Goal: Task Accomplishment & Management: Manage account settings

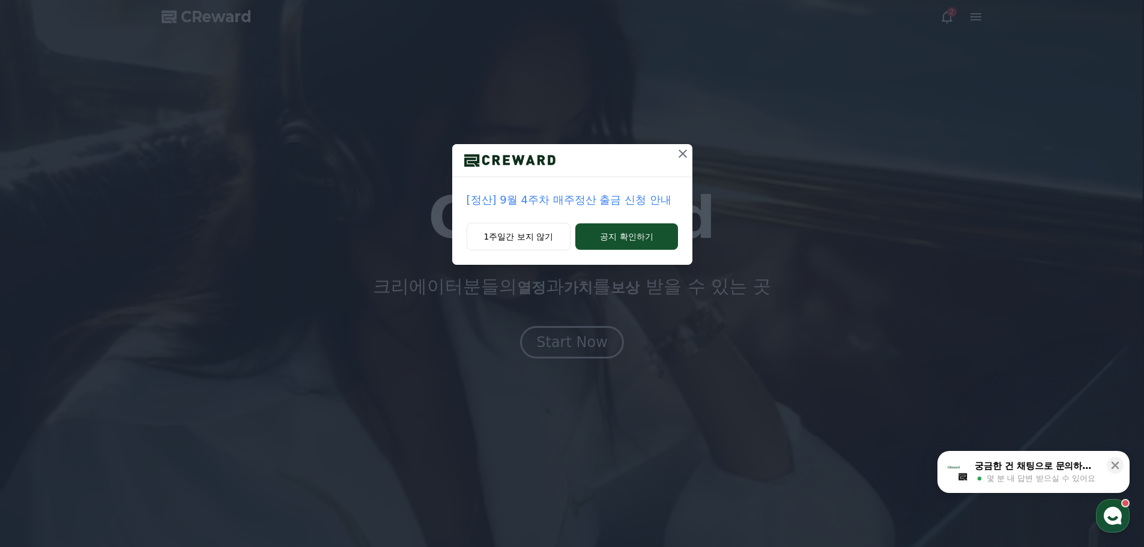
drag, startPoint x: 526, startPoint y: 242, endPoint x: 591, endPoint y: 222, distance: 67.8
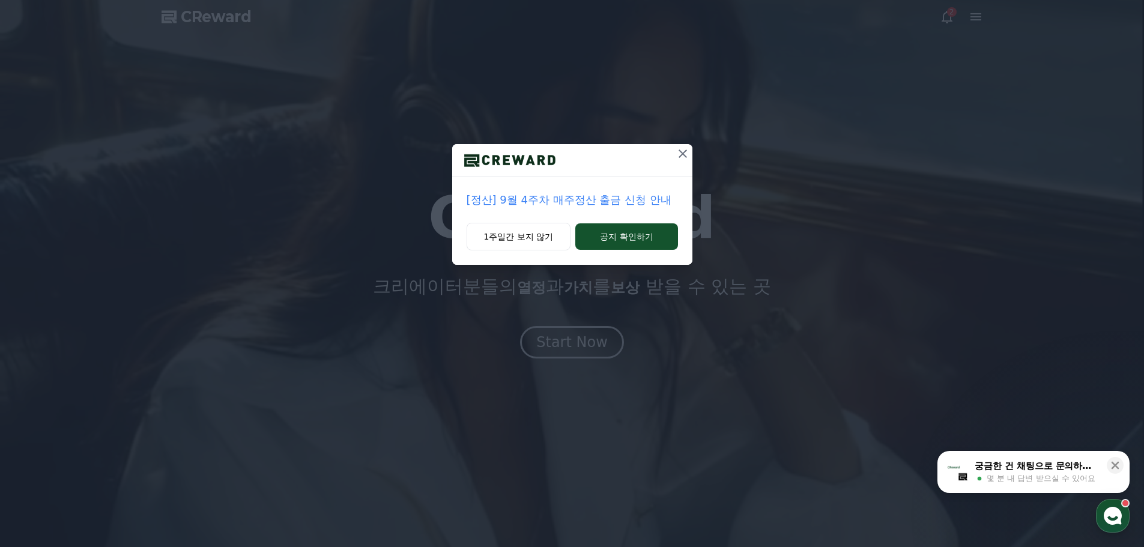
click at [526, 241] on button "1주일간 보지 않기" at bounding box center [519, 237] width 105 height 28
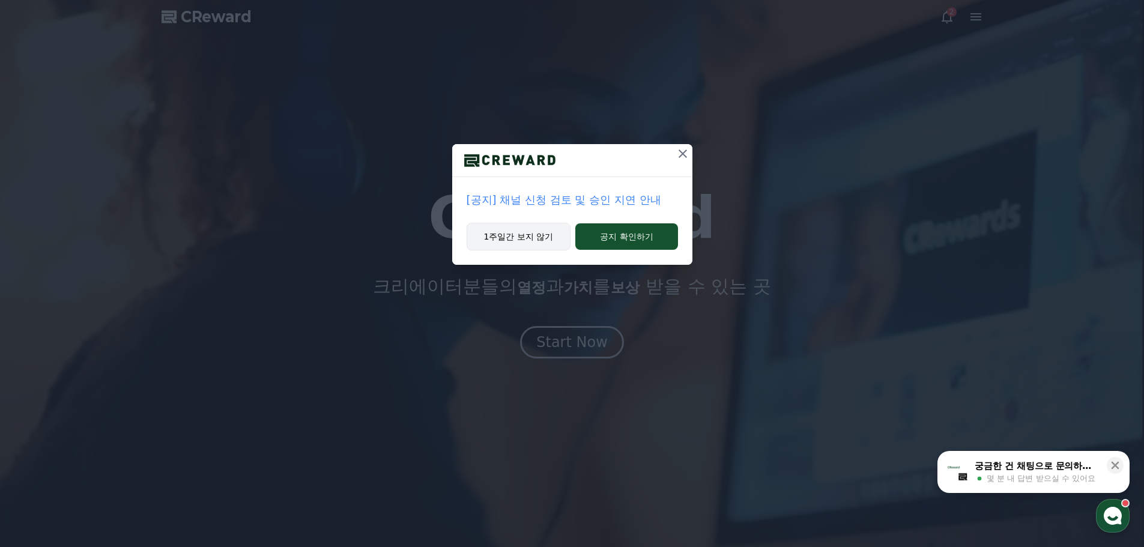
click at [516, 243] on button "1주일간 보지 않기" at bounding box center [519, 237] width 105 height 28
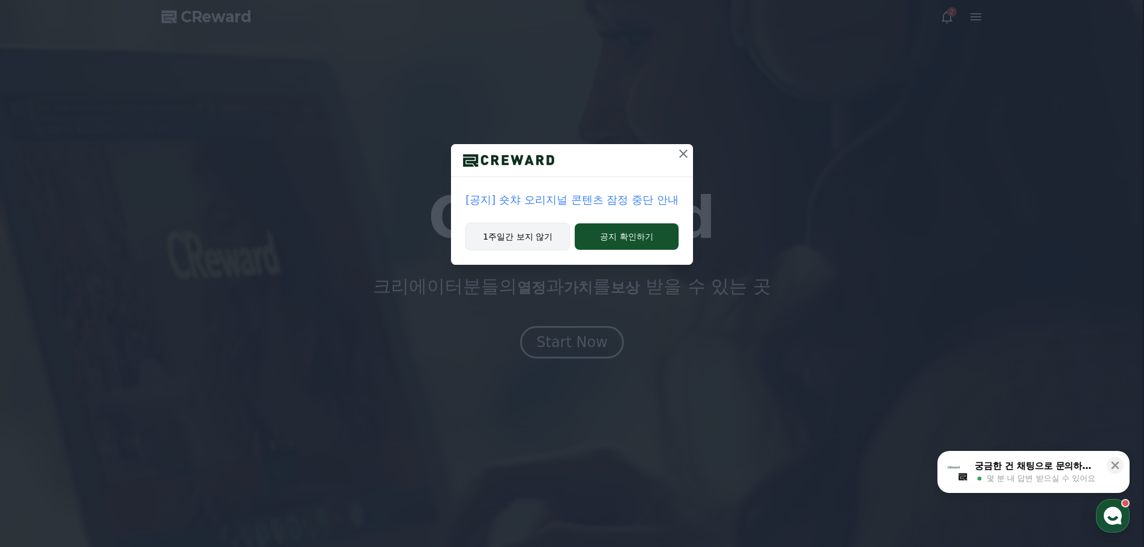
click at [539, 245] on button "1주일간 보지 않기" at bounding box center [518, 237] width 105 height 28
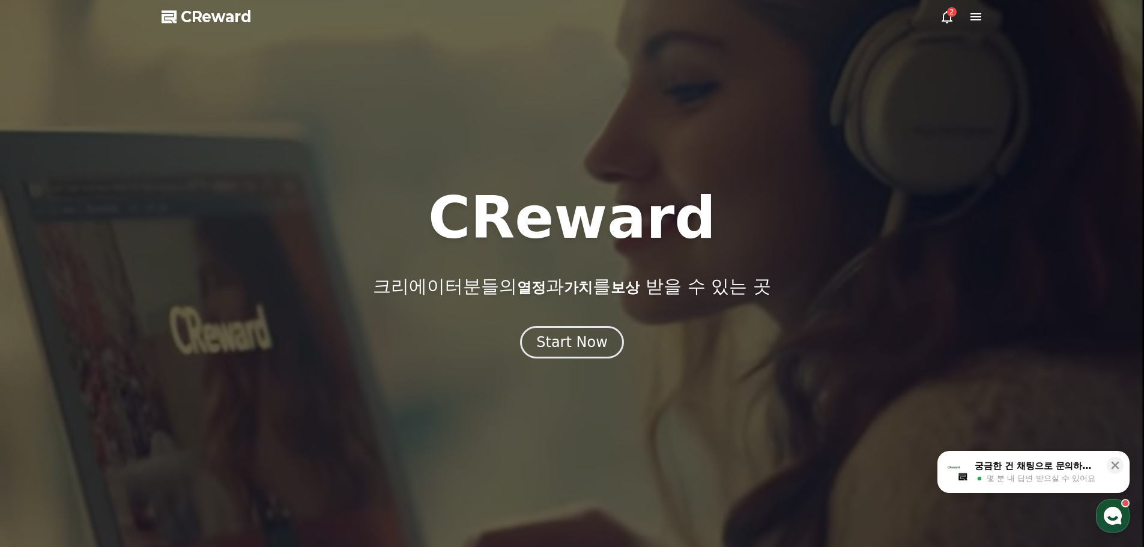
click at [982, 24] on div at bounding box center [572, 273] width 1144 height 547
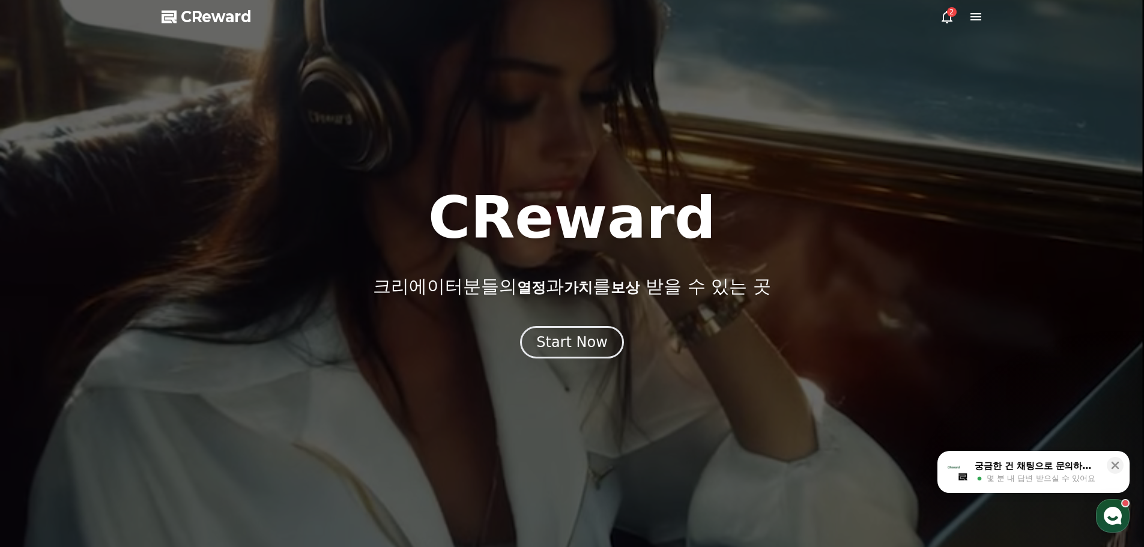
click at [979, 17] on icon at bounding box center [976, 16] width 11 height 7
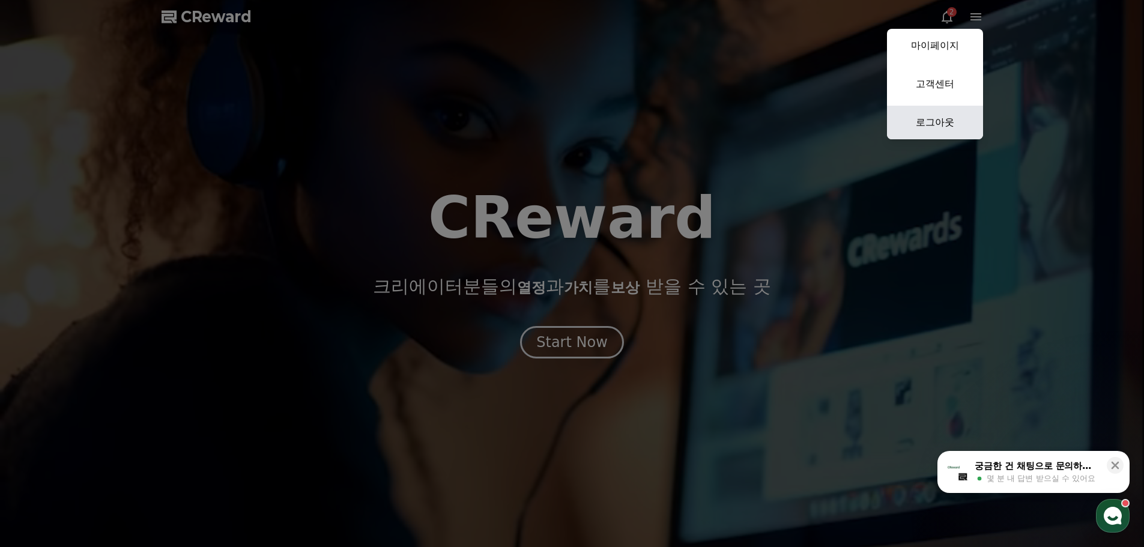
click at [948, 116] on link "로그아웃" at bounding box center [935, 123] width 96 height 34
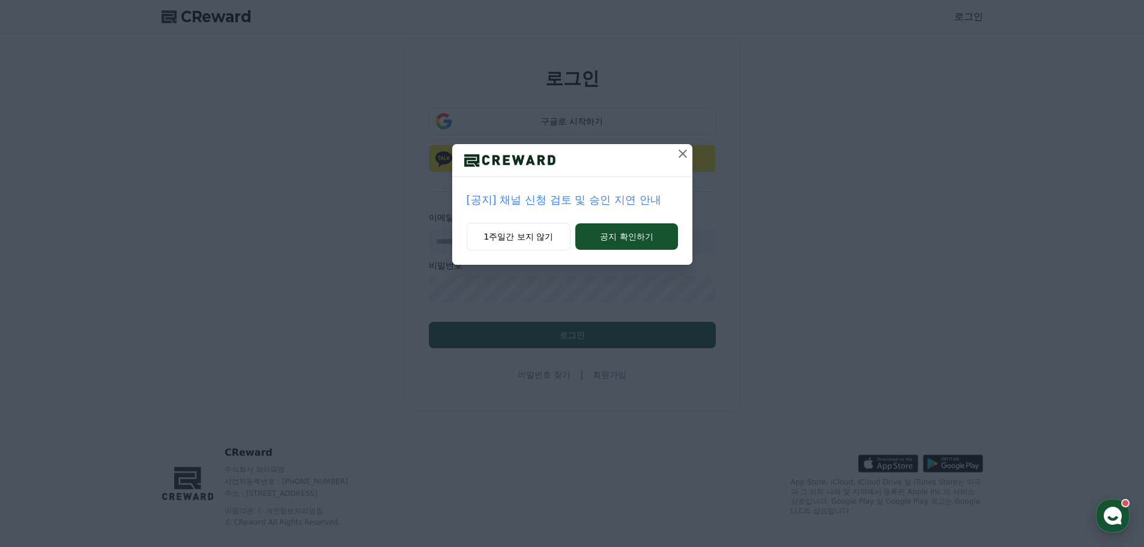
type input "**********"
click at [672, 156] on div at bounding box center [572, 160] width 240 height 33
click at [681, 151] on icon at bounding box center [683, 154] width 8 height 8
click at [679, 153] on icon at bounding box center [683, 154] width 14 height 14
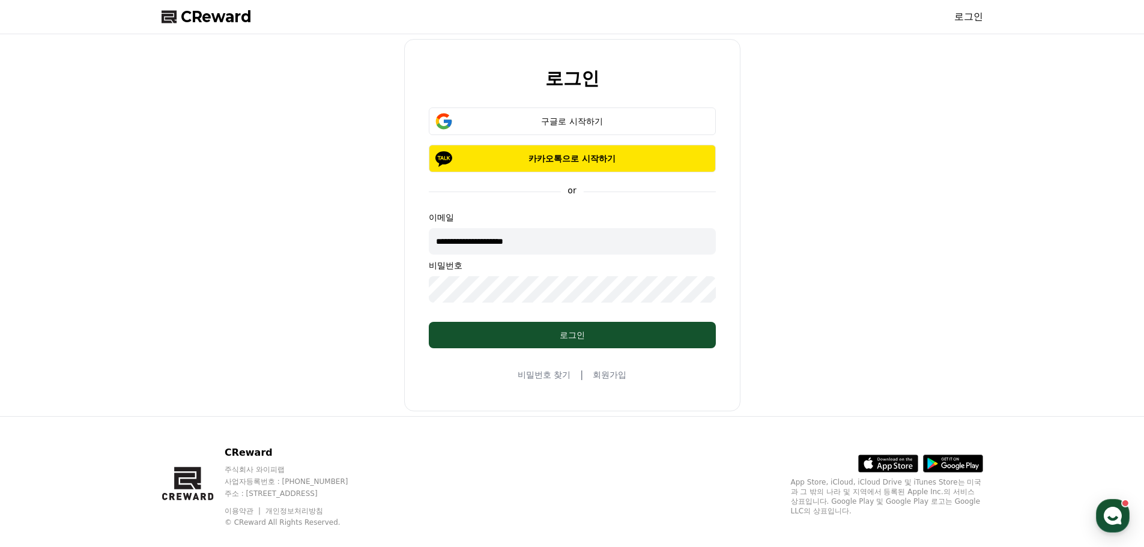
click at [579, 236] on input "**********" at bounding box center [572, 241] width 287 height 26
